Goal: Navigation & Orientation: Find specific page/section

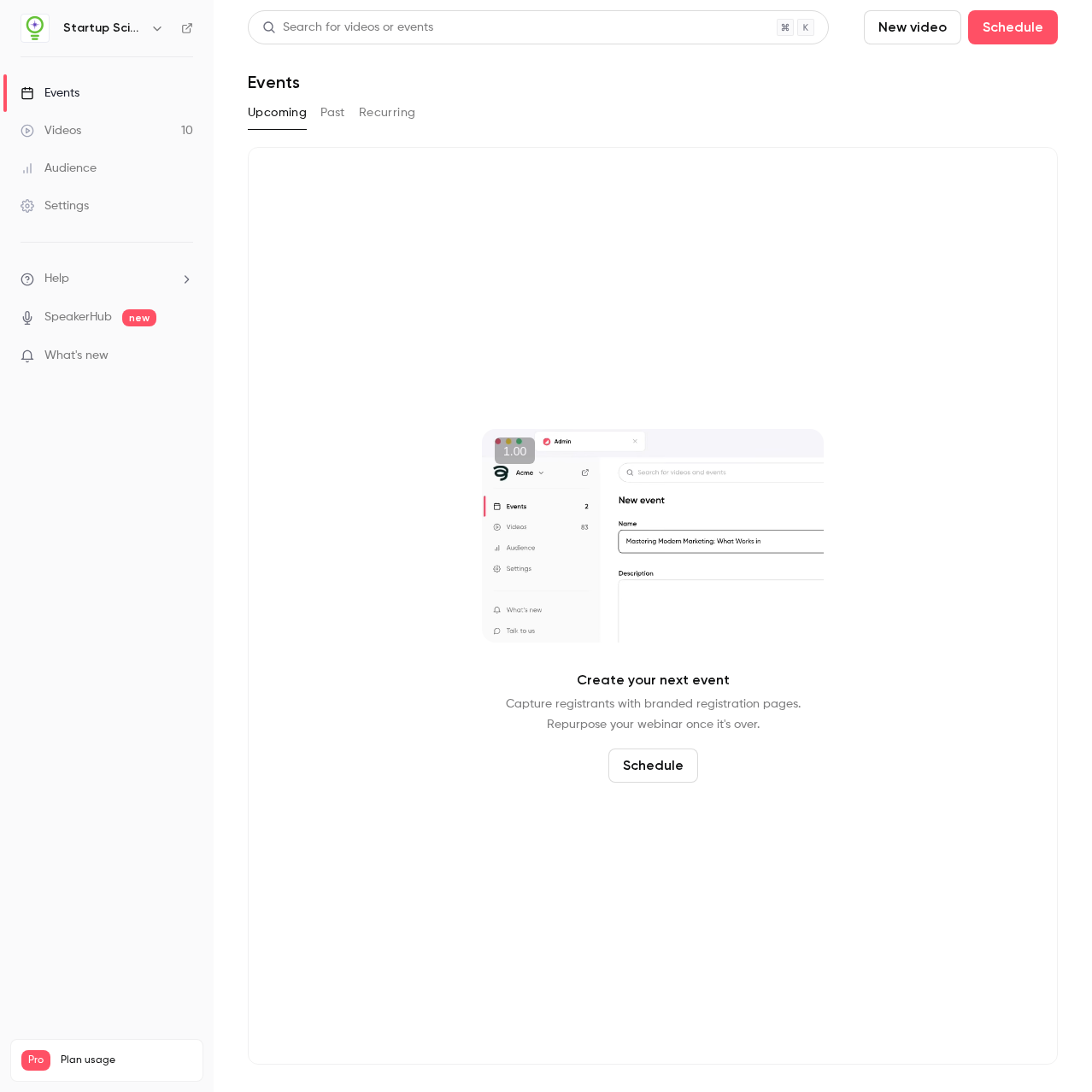
click at [100, 193] on link "Settings" at bounding box center [107, 205] width 213 height 37
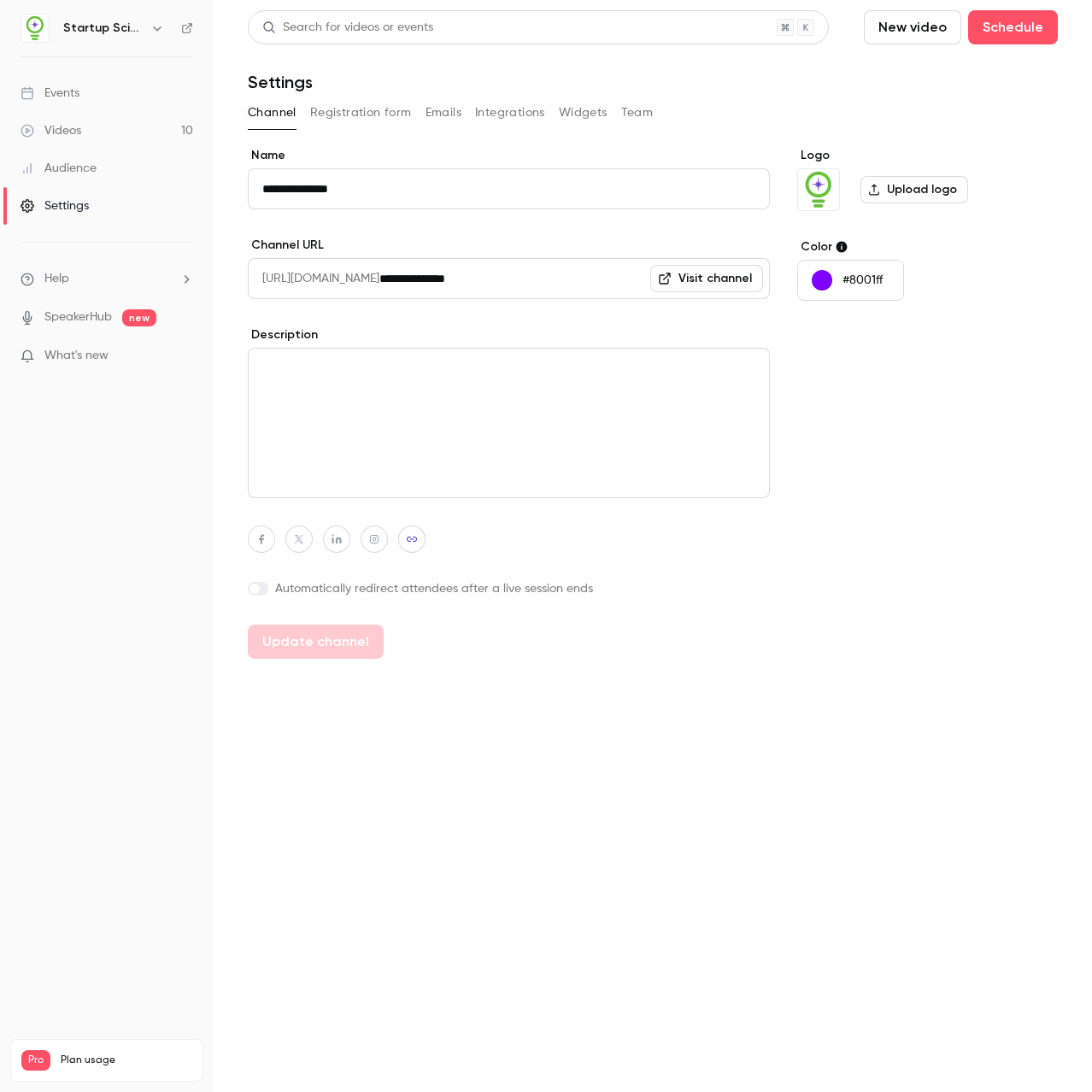
click at [507, 106] on button "Integrations" at bounding box center [510, 112] width 70 height 28
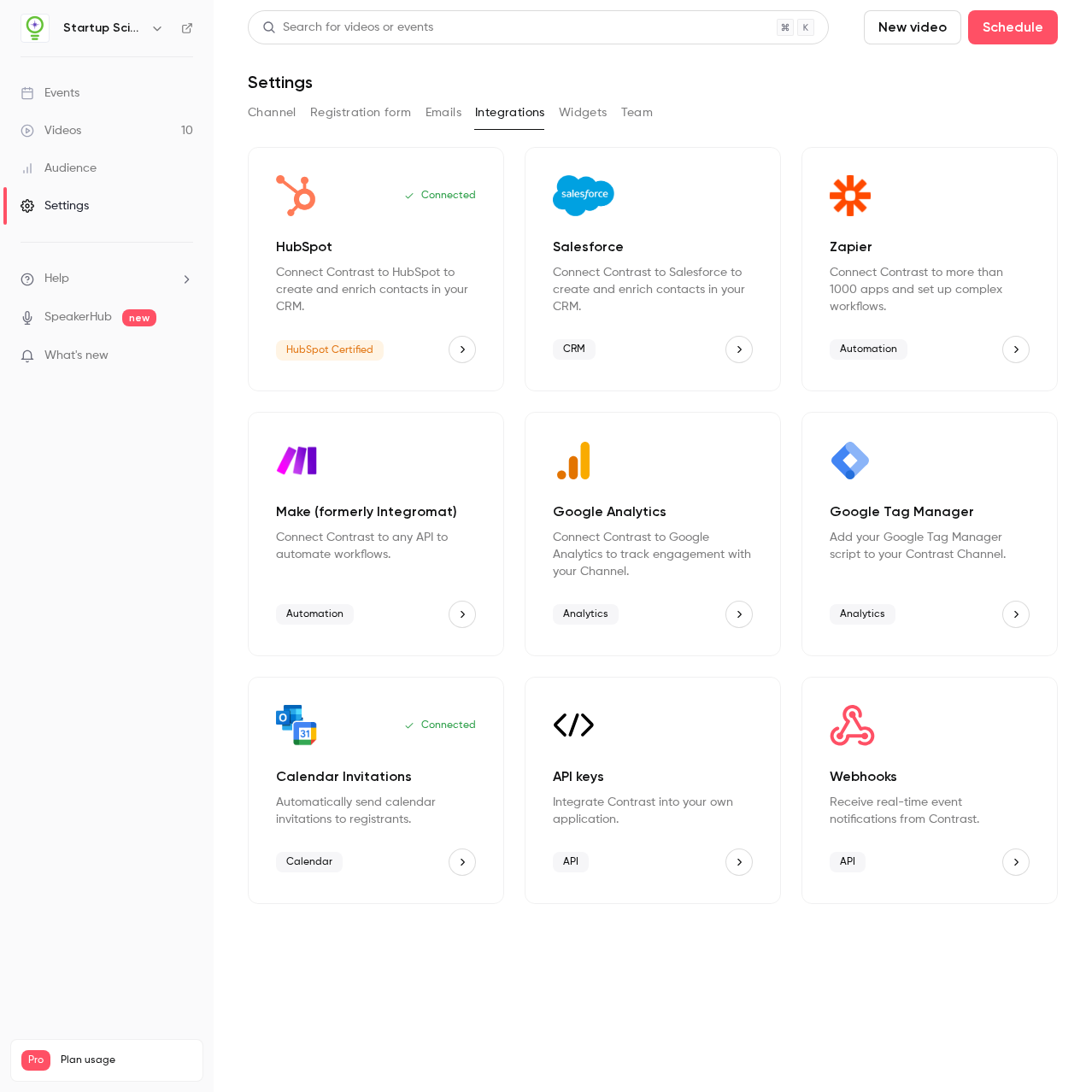
click at [63, 160] on div "Audience" at bounding box center [59, 168] width 76 height 17
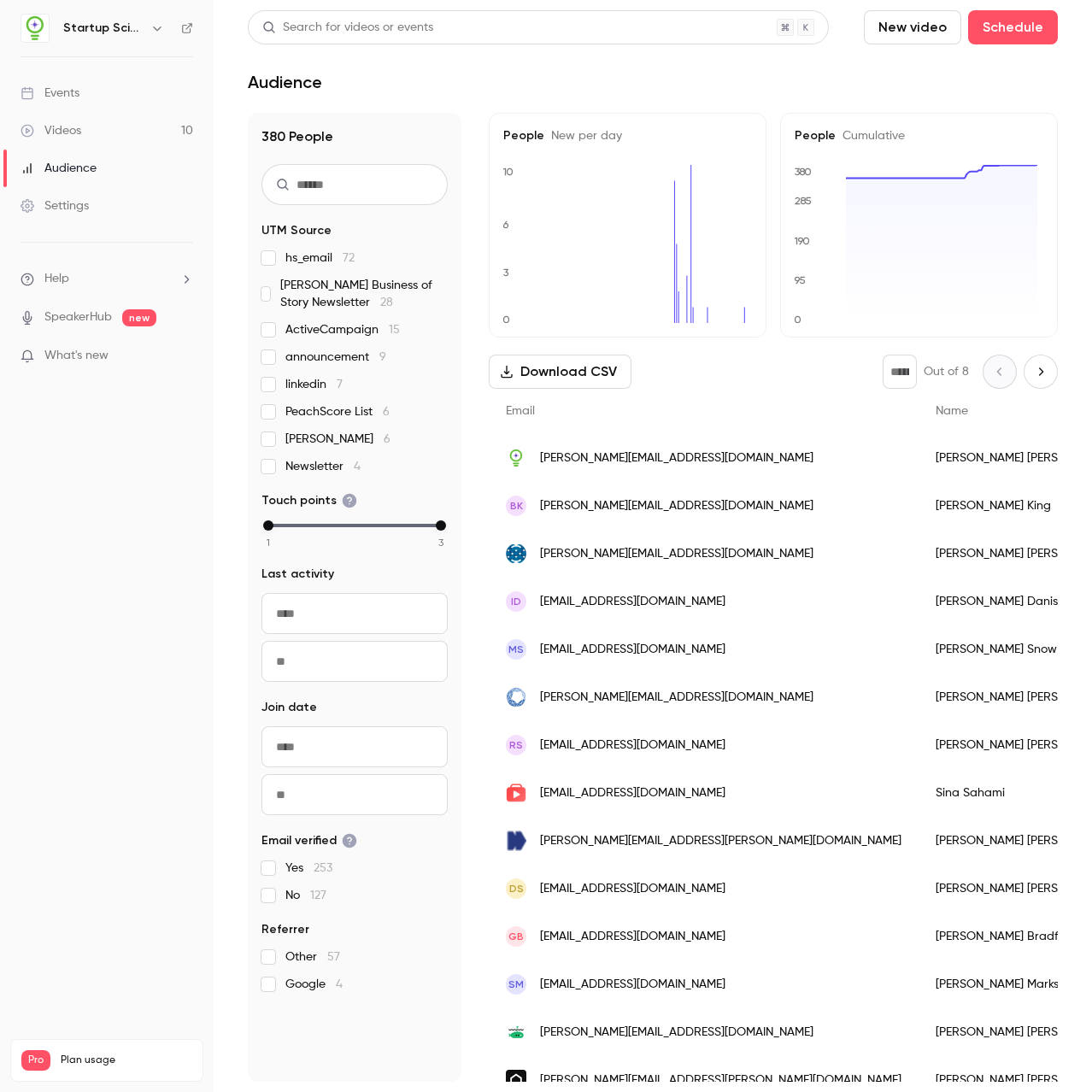
click at [88, 101] on link "Events" at bounding box center [107, 93] width 213 height 37
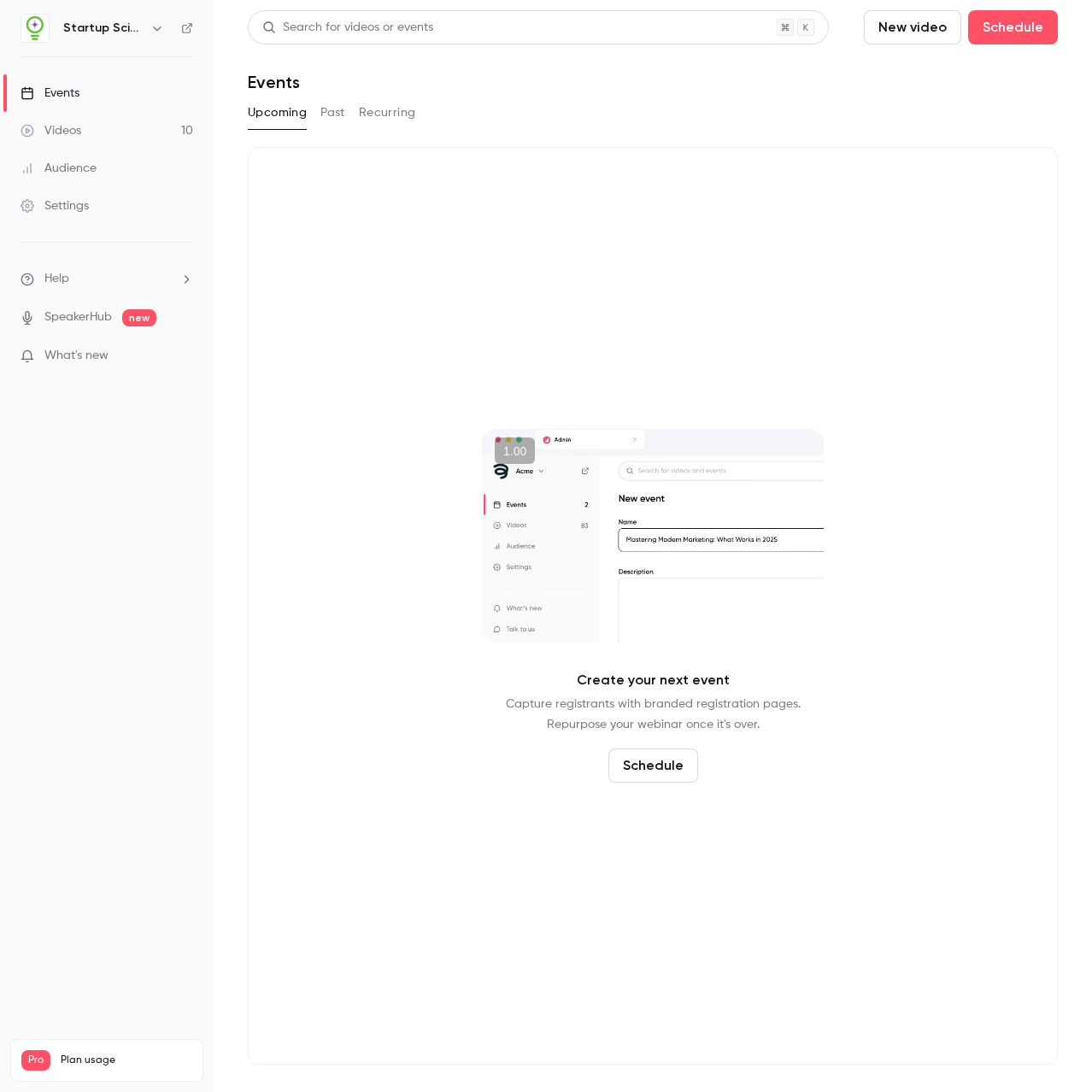
click at [343, 119] on button "Past" at bounding box center [333, 112] width 25 height 28
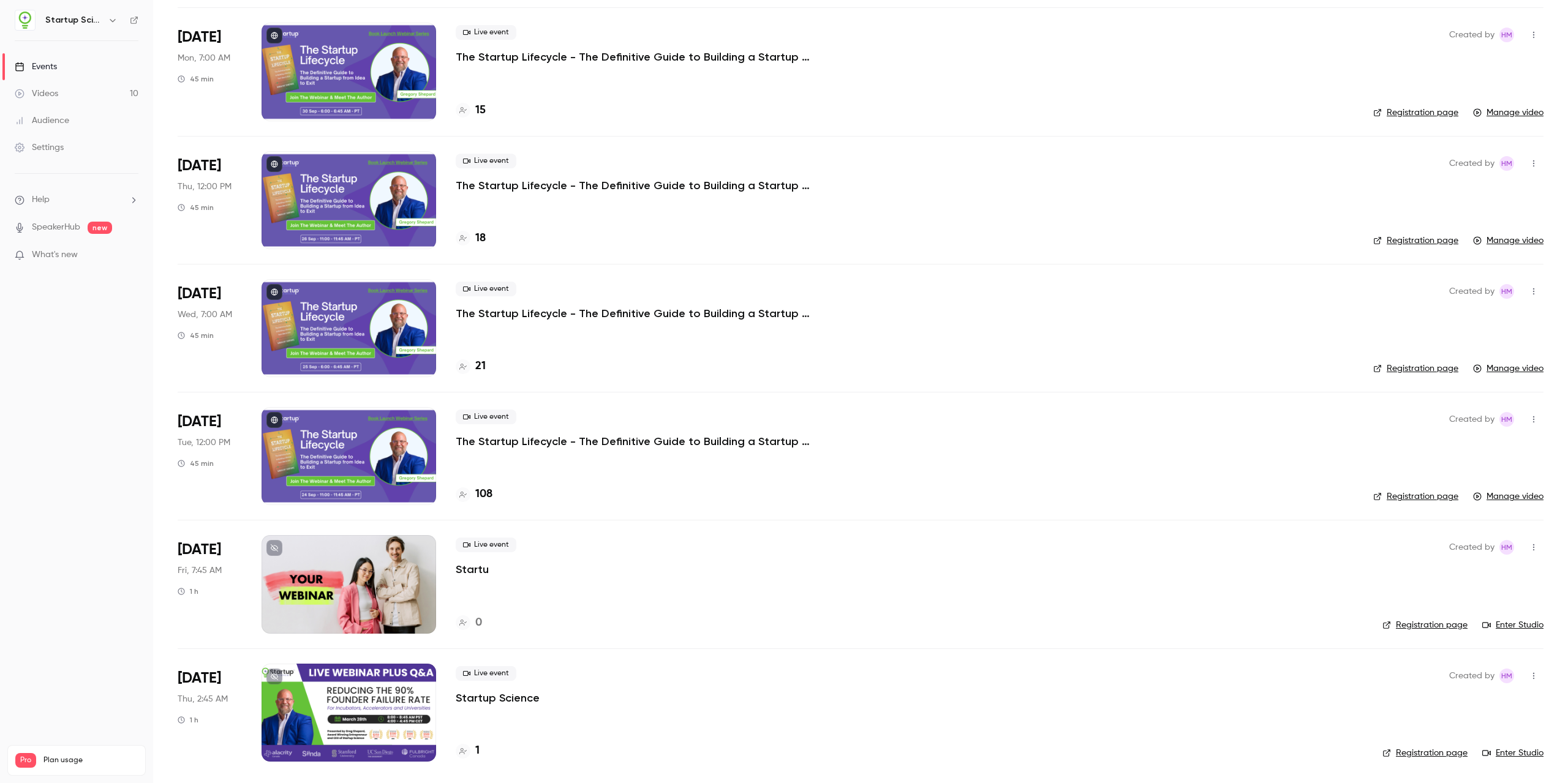
scroll to position [980, 0]
click at [698, 314] on p "The Startup Lifecycle - The Definitive Guide to Building a Startup from Idea to…" at bounding box center [639, 313] width 368 height 15
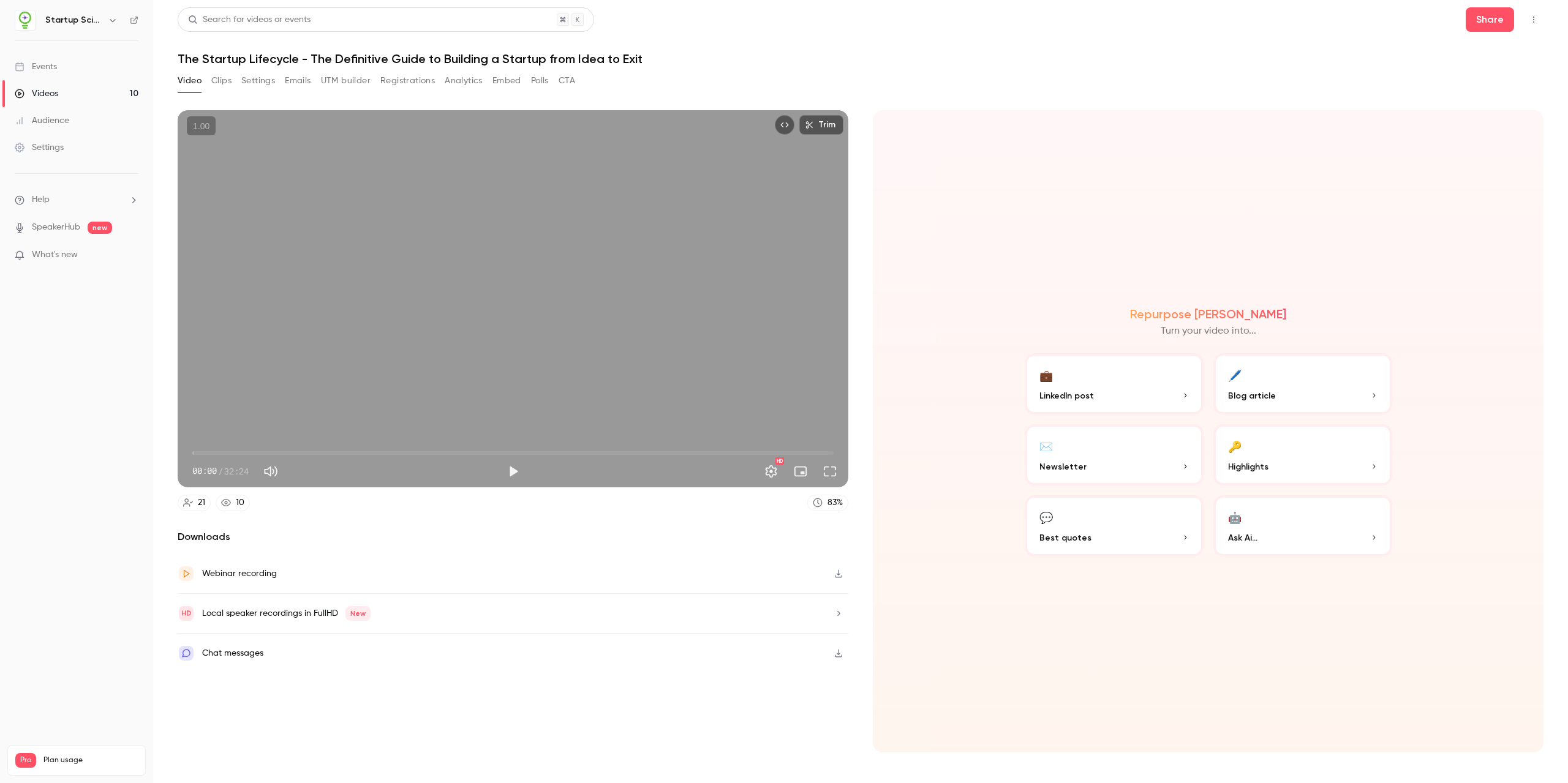
click at [632, 86] on div "Video Clips Settings Emails UTM builder Registrations Analytics Embed Polls CTA" at bounding box center [860, 83] width 1366 height 24
click at [409, 83] on button "Registrations" at bounding box center [408, 80] width 55 height 20
click at [741, 76] on div "Video Clips Settings Emails UTM builder Registrations Analytics Embed Polls CTA" at bounding box center [860, 83] width 1366 height 24
click at [54, 59] on link "Events" at bounding box center [76, 67] width 153 height 27
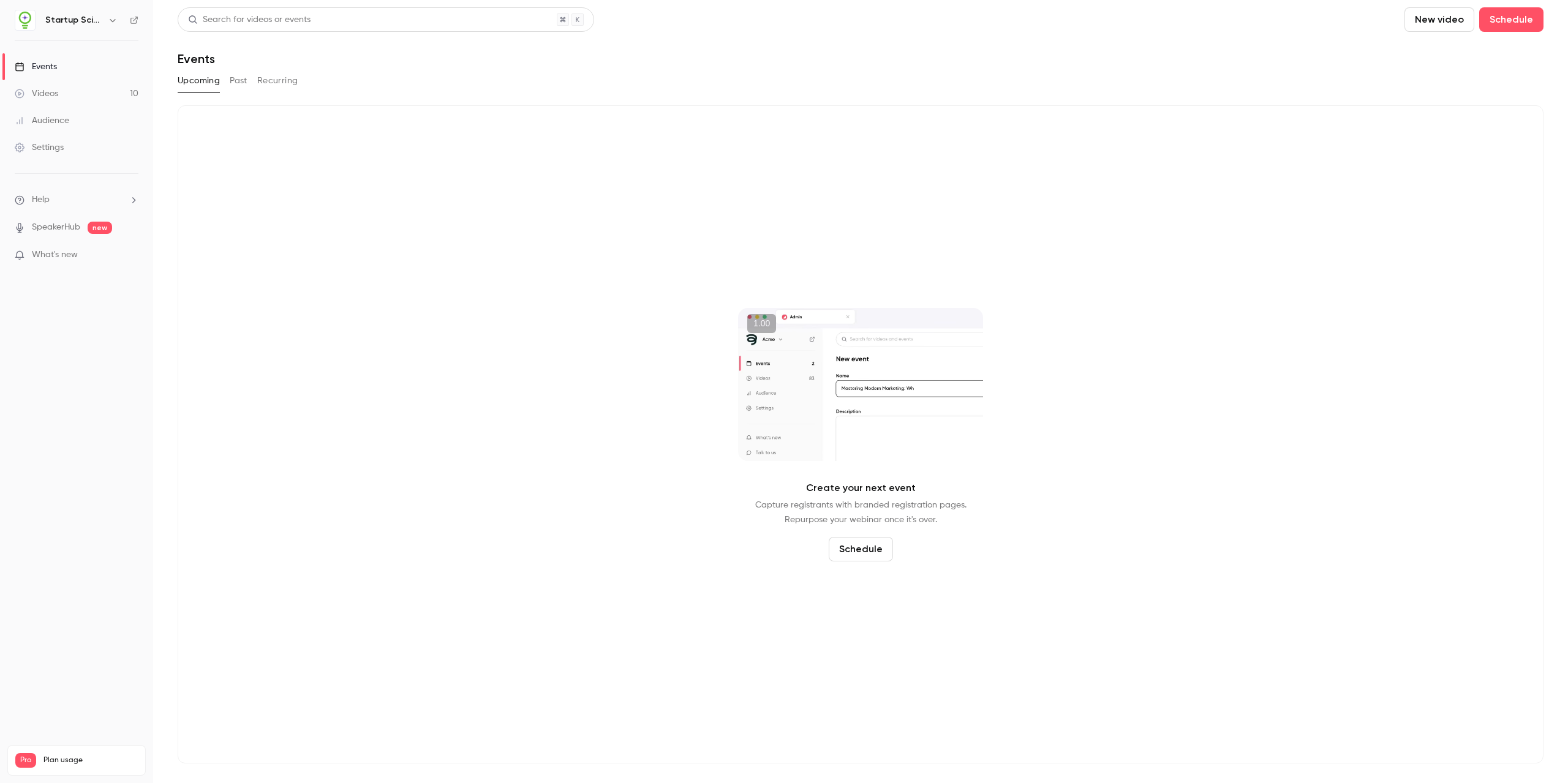
click at [105, 27] on div "Startup Science" at bounding box center [82, 20] width 75 height 15
click at [105, 20] on button "button" at bounding box center [112, 20] width 15 height 15
